Goal: Obtain resource: Obtain resource

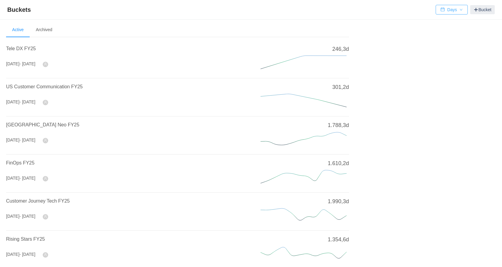
click at [445, 11] on button "Days" at bounding box center [451, 10] width 32 height 10
click at [449, 33] on li "Hours" at bounding box center [450, 32] width 31 height 10
click at [21, 163] on span "FinOps FY25" at bounding box center [20, 162] width 28 height 5
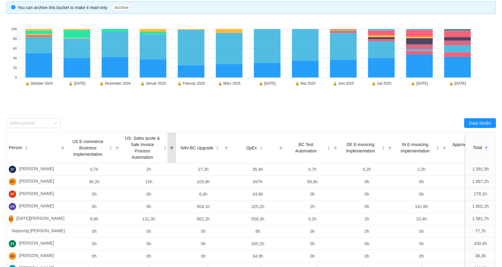
scroll to position [61, 0]
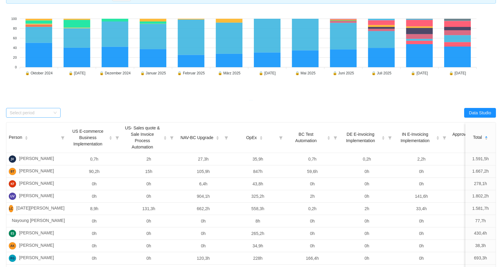
click at [53, 114] on div "Select period" at bounding box center [33, 113] width 55 height 10
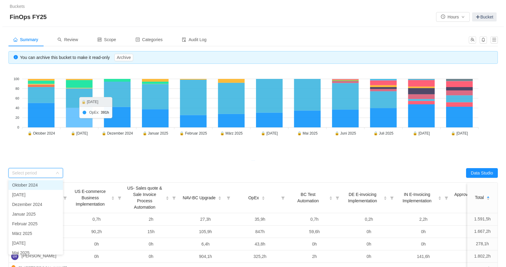
scroll to position [0, 0]
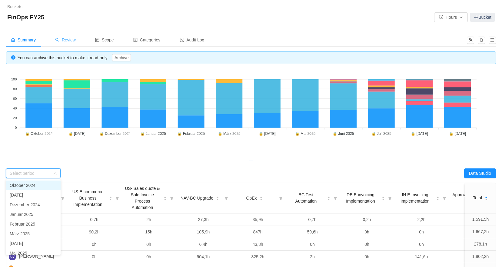
click at [65, 42] on span "Review" at bounding box center [65, 40] width 21 height 5
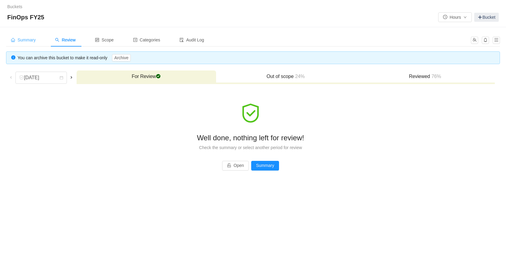
click at [26, 40] on span "Summary" at bounding box center [23, 40] width 25 height 5
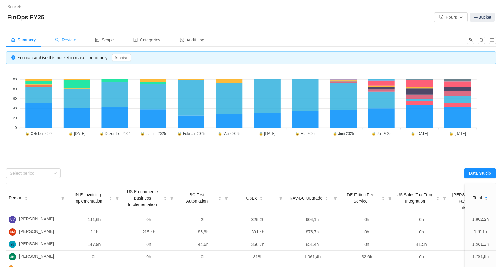
click at [62, 41] on span "Review" at bounding box center [65, 40] width 21 height 5
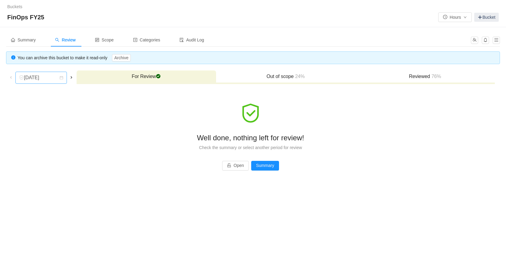
click at [61, 78] on icon "icon: calendar" at bounding box center [61, 77] width 3 height 3
click at [42, 155] on li "[DATE]" at bounding box center [41, 155] width 53 height 10
click at [430, 79] on h3 "Reviewed 82%" at bounding box center [425, 77] width 134 height 6
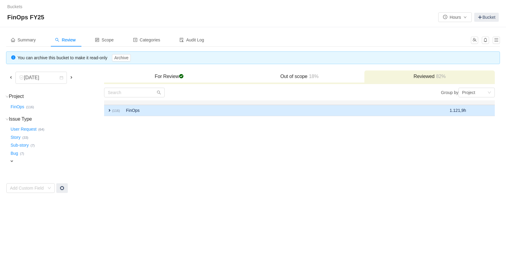
click at [109, 110] on span "expand" at bounding box center [109, 110] width 5 height 5
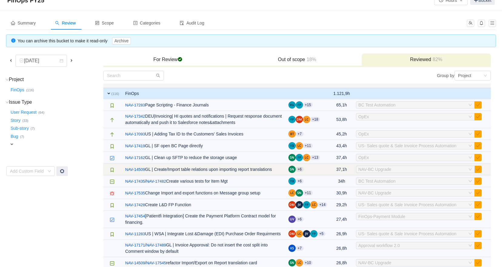
scroll to position [30, 0]
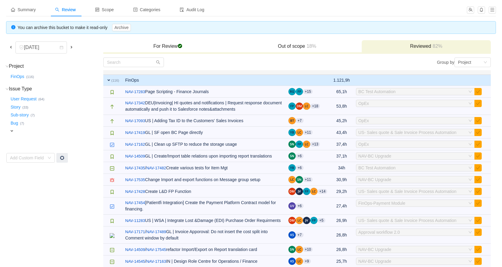
click at [305, 47] on h3 "Out of scope 18%" at bounding box center [296, 46] width 123 height 6
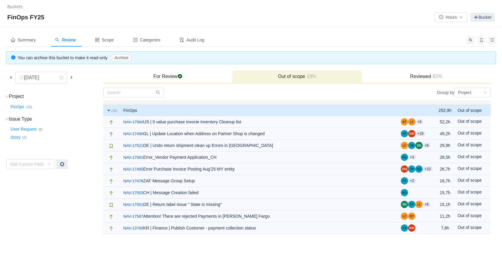
scroll to position [0, 0]
click at [167, 75] on h3 "For Review checked" at bounding box center [169, 77] width 124 height 6
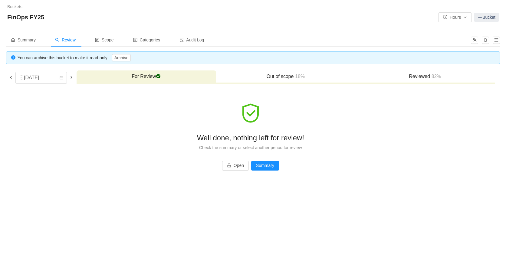
click at [423, 76] on h3 "Reviewed 82%" at bounding box center [425, 77] width 134 height 6
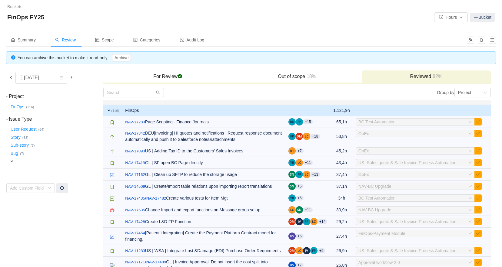
click at [169, 73] on div "For Review checked" at bounding box center [167, 77] width 129 height 13
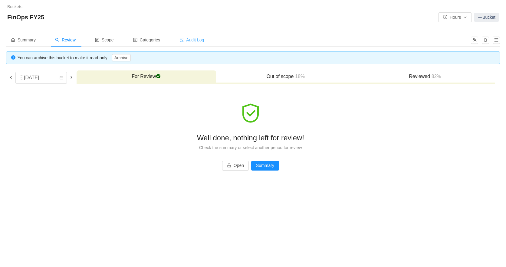
click at [195, 41] on span "Audit Log" at bounding box center [192, 40] width 25 height 5
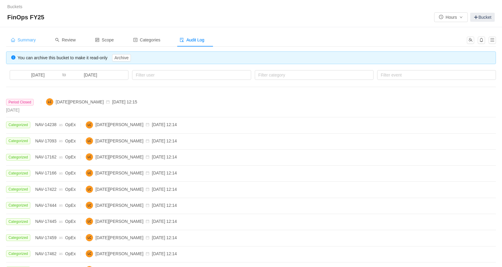
click at [22, 38] on span "Summary" at bounding box center [23, 40] width 25 height 5
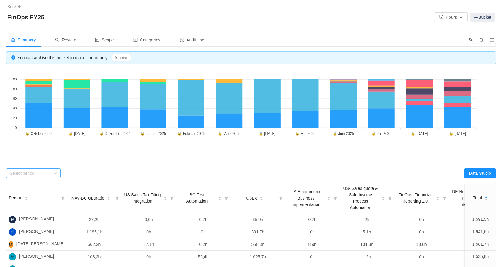
click at [41, 174] on div "Select period" at bounding box center [30, 173] width 41 height 6
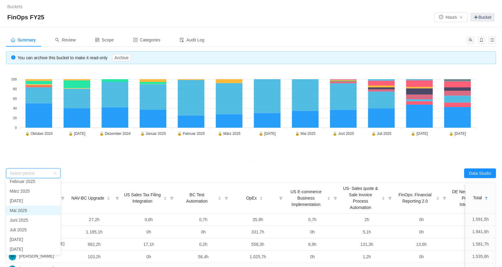
scroll to position [43, 0]
click at [34, 249] on li "[DATE]" at bounding box center [33, 249] width 55 height 10
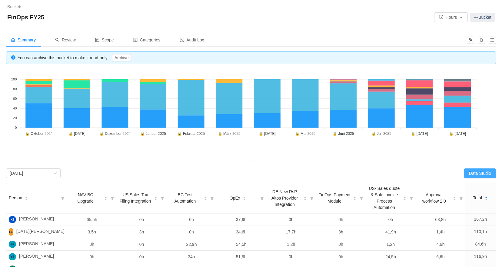
click at [474, 174] on button "Data Studio" at bounding box center [480, 174] width 32 height 10
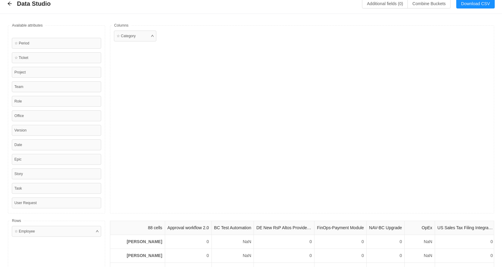
scroll to position [0, 0]
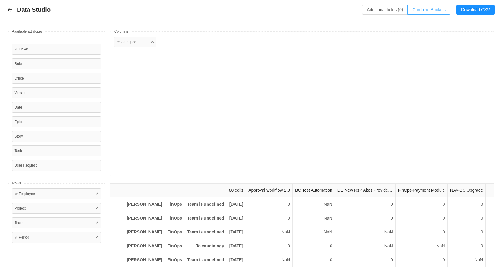
click at [424, 12] on button "Combine Buckets (0)" at bounding box center [428, 10] width 43 height 10
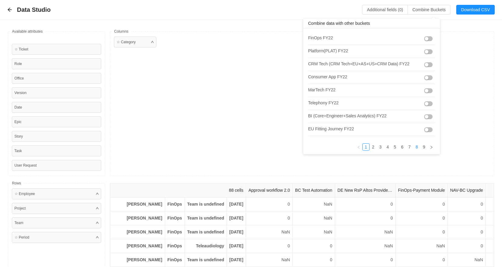
click at [415, 146] on link "8" at bounding box center [416, 147] width 7 height 7
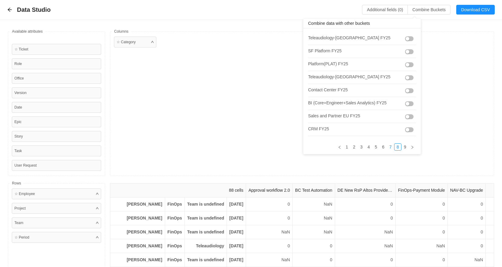
click at [387, 148] on link "7" at bounding box center [390, 147] width 7 height 7
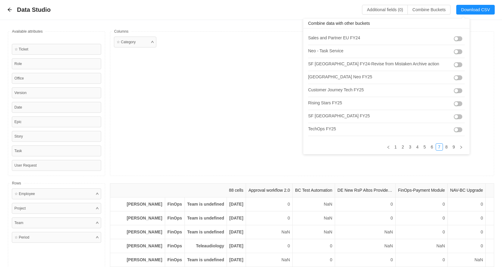
click at [454, 53] on button "button" at bounding box center [458, 51] width 8 height 5
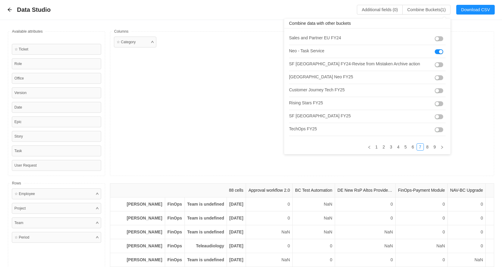
click at [434, 80] on button "button" at bounding box center [438, 77] width 8 height 5
click at [434, 91] on button "button" at bounding box center [438, 90] width 8 height 5
click at [434, 128] on button "button" at bounding box center [438, 129] width 8 height 5
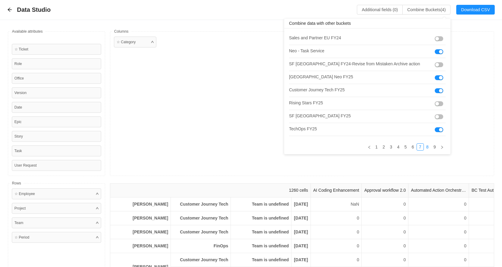
click at [424, 148] on link "8" at bounding box center [427, 147] width 7 height 7
